Goal: Task Accomplishment & Management: Use online tool/utility

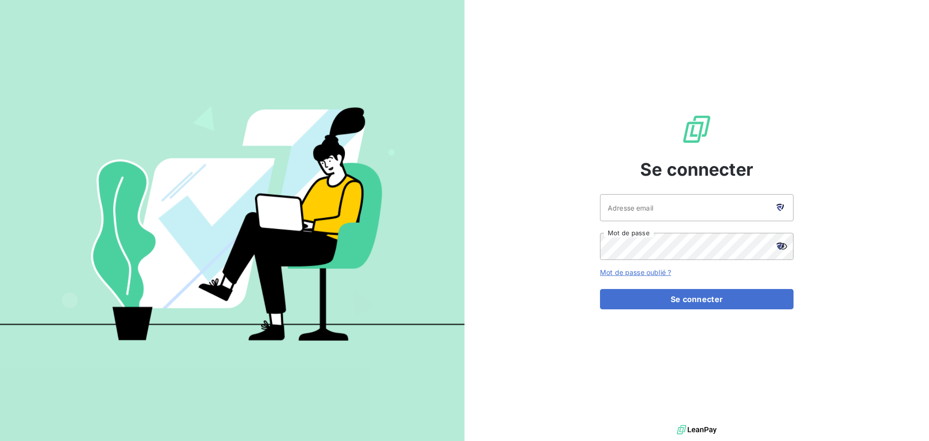
click at [780, 204] on icon at bounding box center [778, 205] width 5 height 2
type input "[EMAIL_ADDRESS][DOMAIN_NAME]"
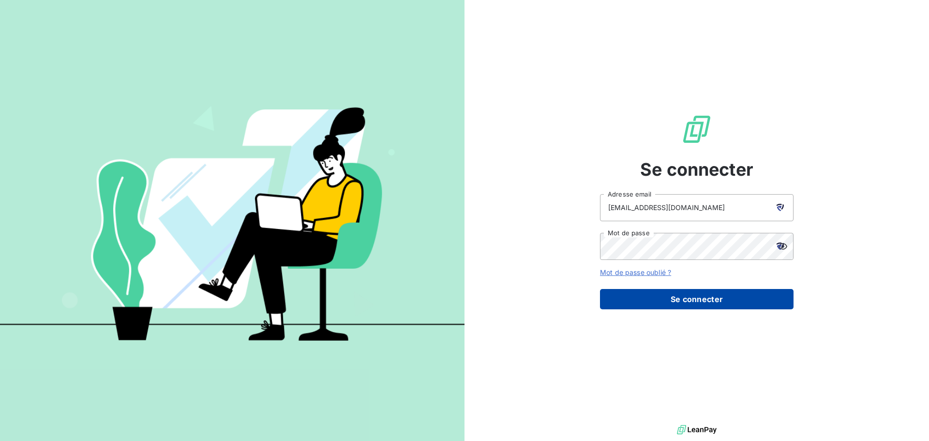
click at [696, 299] on button "Se connecter" at bounding box center [696, 299] width 193 height 20
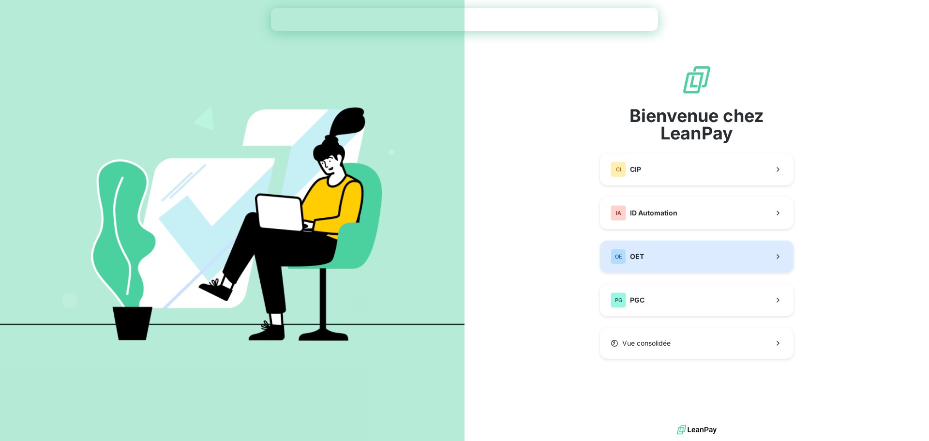
click at [639, 259] on span "OET" at bounding box center [637, 257] width 14 height 10
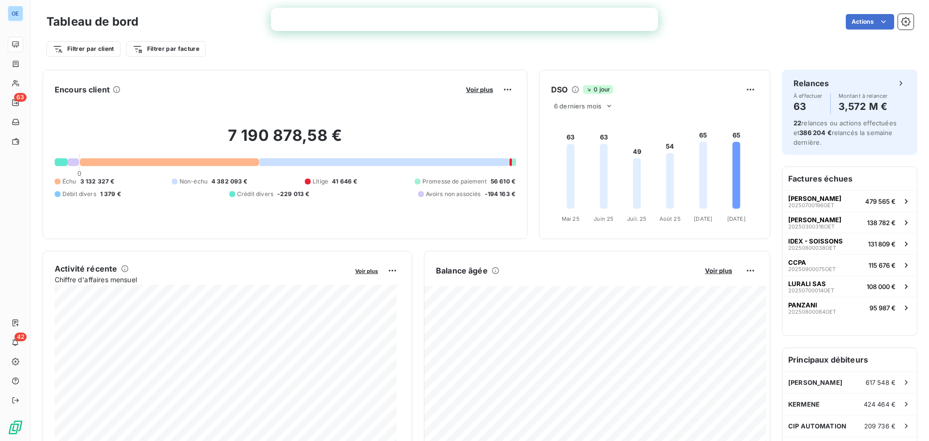
click at [709, 24] on div "Actions" at bounding box center [531, 21] width 763 height 15
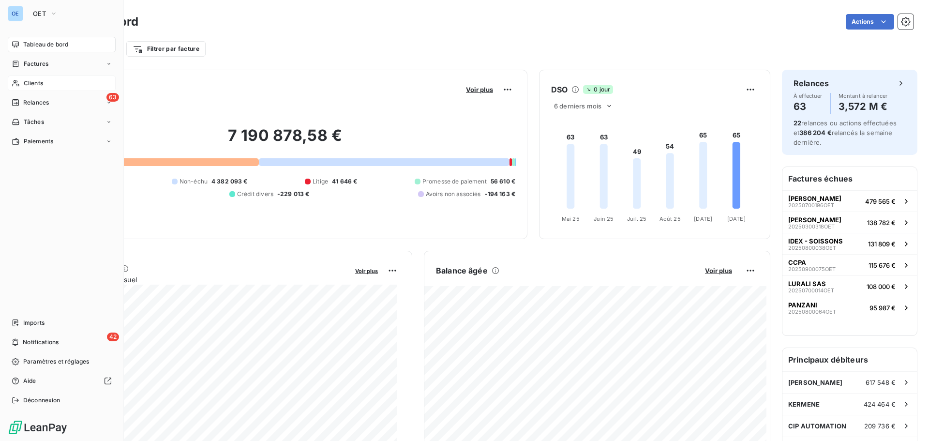
click at [41, 82] on span "Clients" at bounding box center [33, 83] width 19 height 9
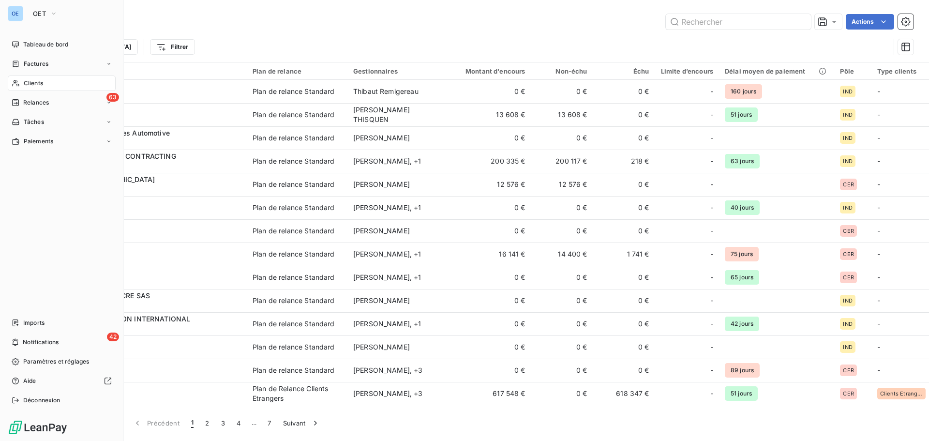
click at [43, 81] on span "Clients" at bounding box center [33, 83] width 19 height 9
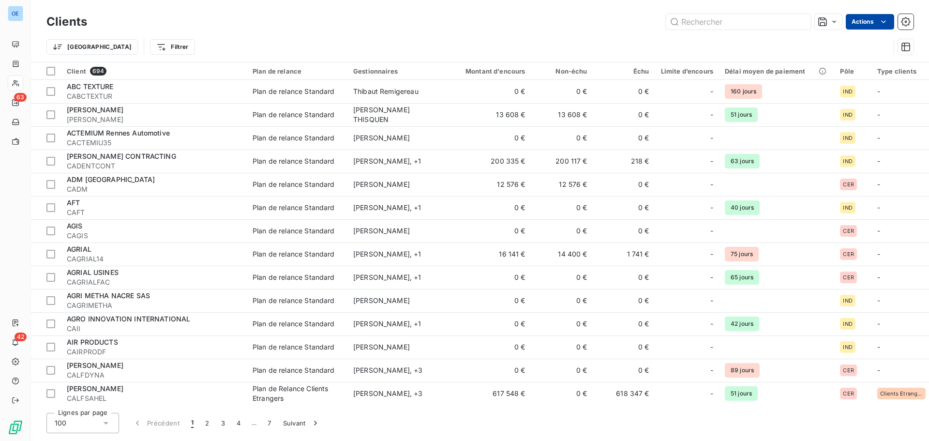
click at [876, 22] on html "OE 63 42 Clients Actions Trier Filtrer Client 694 Plan de relance Gestionnaires…" at bounding box center [464, 220] width 929 height 441
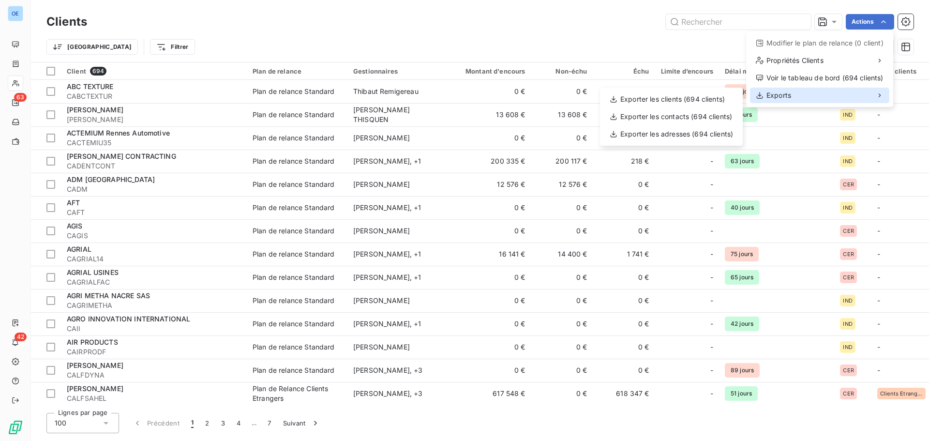
click at [780, 97] on span "Exports" at bounding box center [778, 95] width 25 height 10
click at [697, 101] on div "Exporter les clients (694 clients)" at bounding box center [671, 98] width 135 height 15
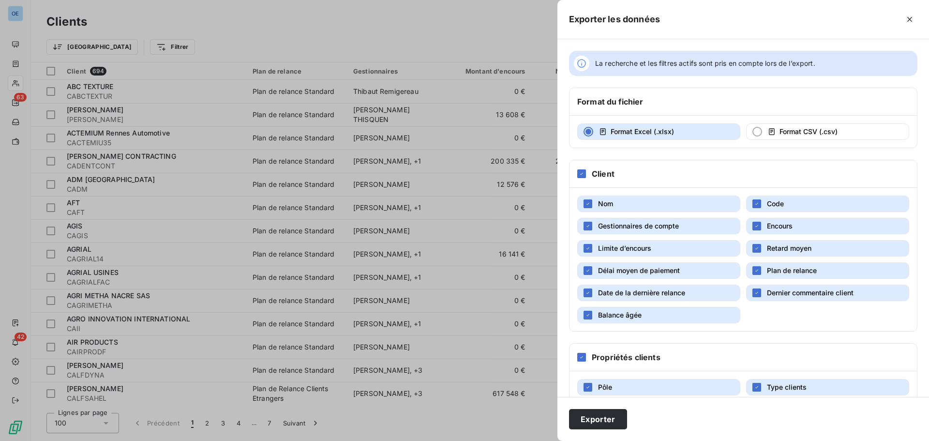
click at [588, 133] on div "button" at bounding box center [588, 132] width 10 height 10
click at [582, 174] on icon at bounding box center [581, 174] width 3 height 2
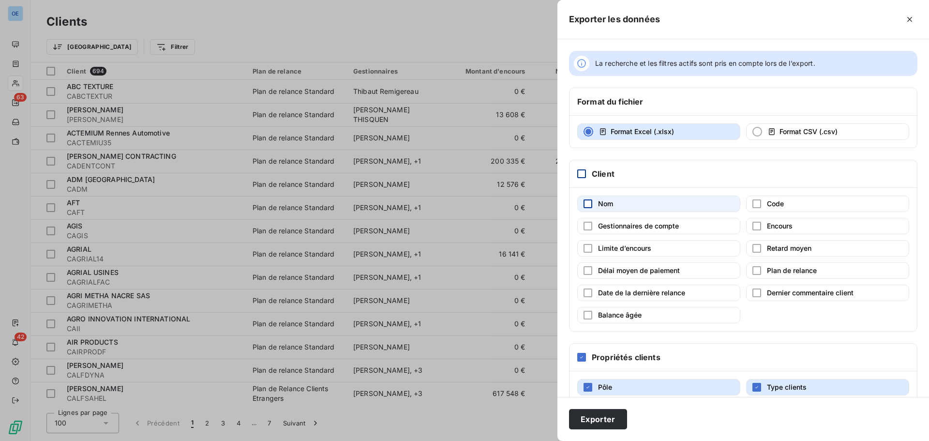
click at [589, 202] on div "button" at bounding box center [587, 203] width 9 height 9
click at [590, 268] on div "button" at bounding box center [587, 270] width 9 height 9
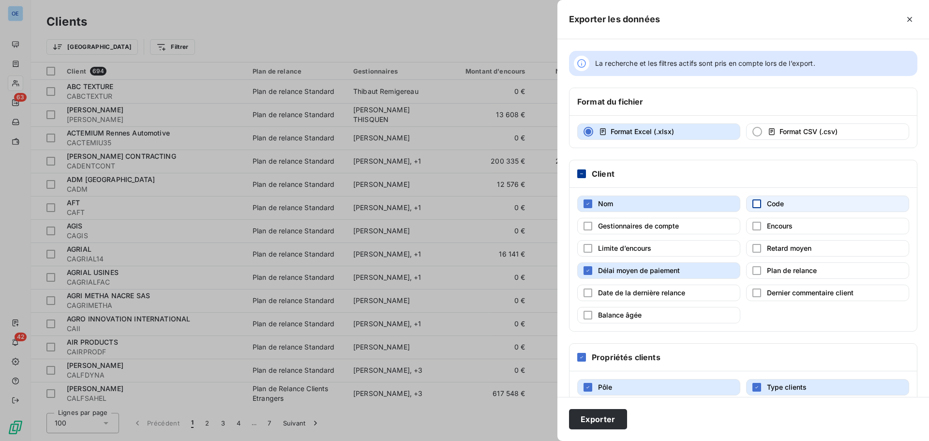
click at [752, 204] on div "button" at bounding box center [756, 203] width 9 height 9
click at [756, 246] on div "button" at bounding box center [756, 248] width 9 height 9
drag, startPoint x: 581, startPoint y: 357, endPoint x: 581, endPoint y: 366, distance: 8.7
click at [581, 357] on icon at bounding box center [581, 357] width 6 height 6
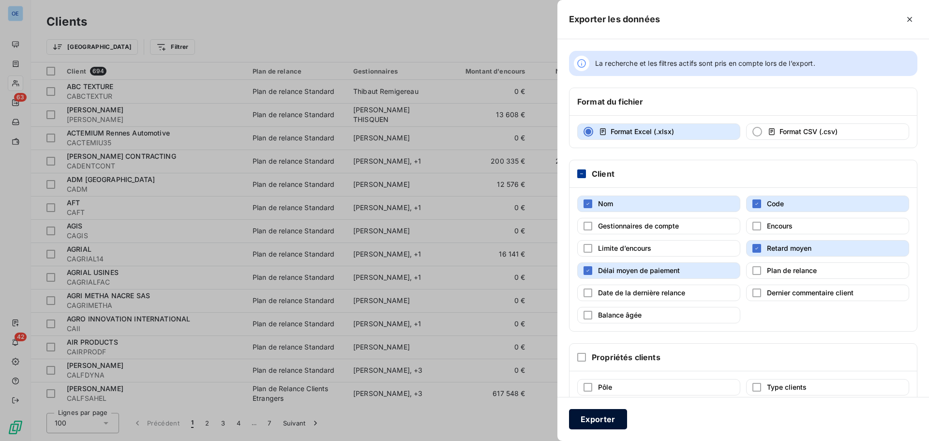
click at [604, 416] on button "Exporter" at bounding box center [598, 419] width 58 height 20
